Goal: Understand process/instructions

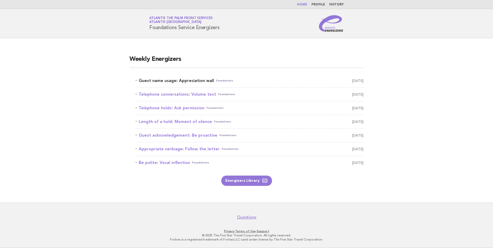
click at [197, 81] on link "Guest name usage: Appreciation wall Foundations [DATE]" at bounding box center [250, 80] width 228 height 7
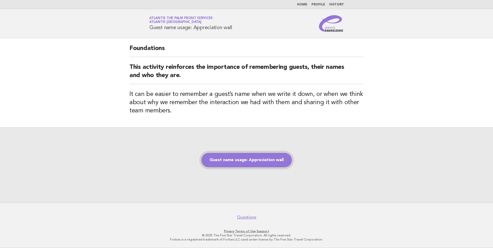
click at [234, 156] on link "Guest name usage: Appreciation wall" at bounding box center [246, 160] width 90 height 14
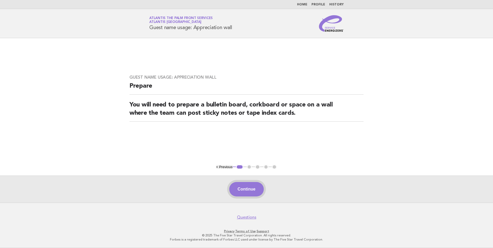
click at [239, 185] on button "Continue" at bounding box center [246, 189] width 34 height 14
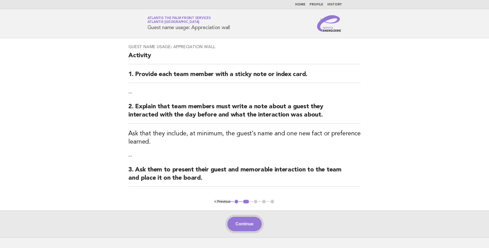
click at [245, 227] on button "Continue" at bounding box center [244, 224] width 34 height 14
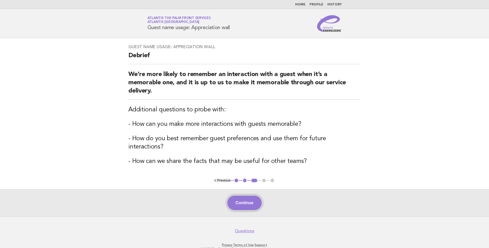
click at [241, 196] on button "Continue" at bounding box center [244, 203] width 34 height 14
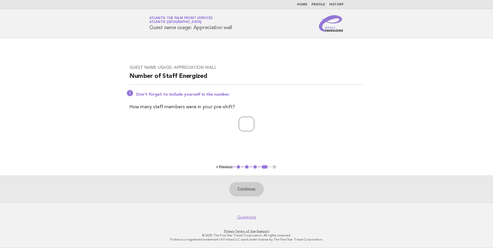
click at [245, 125] on input "number" at bounding box center [246, 124] width 15 height 14
type input "*"
click at [240, 186] on button "Continue" at bounding box center [246, 189] width 34 height 14
